Goal: Information Seeking & Learning: Understand process/instructions

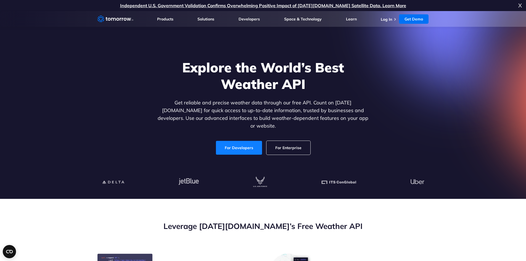
click at [241, 141] on link "For Developers" at bounding box center [239, 148] width 46 height 14
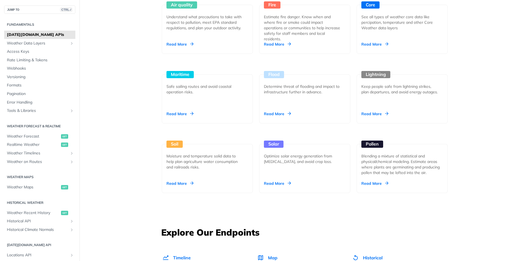
scroll to position [552, 0]
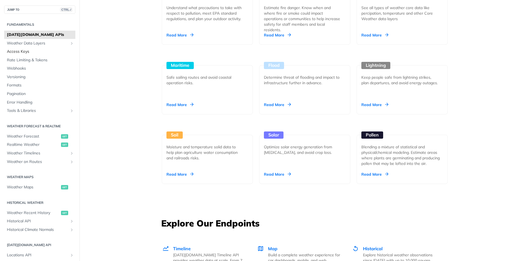
click at [24, 49] on span "Access Keys" at bounding box center [40, 52] width 67 height 6
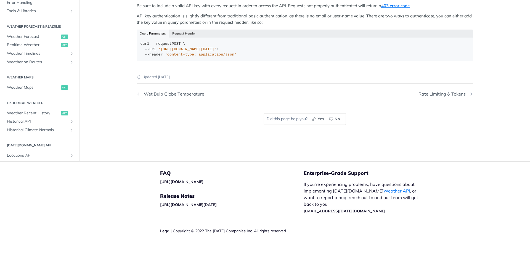
scroll to position [129, 0]
